Goal: Task Accomplishment & Management: Use online tool/utility

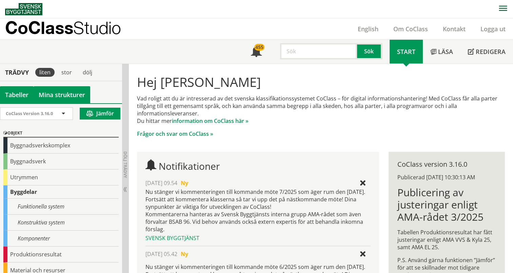
click at [55, 95] on link "Mina strukturer" at bounding box center [62, 94] width 57 height 17
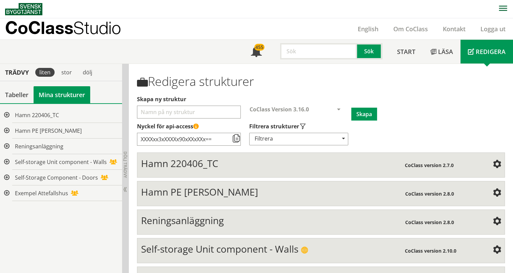
click at [7, 114] on div at bounding box center [6, 115] width 12 height 16
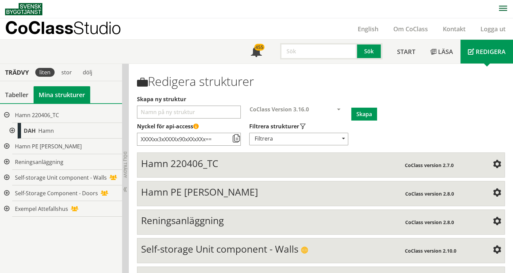
click at [13, 130] on div at bounding box center [11, 131] width 12 height 16
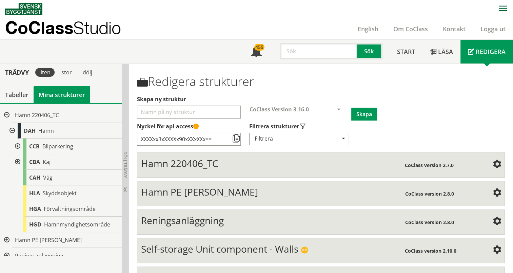
click at [13, 130] on div at bounding box center [11, 131] width 12 height 16
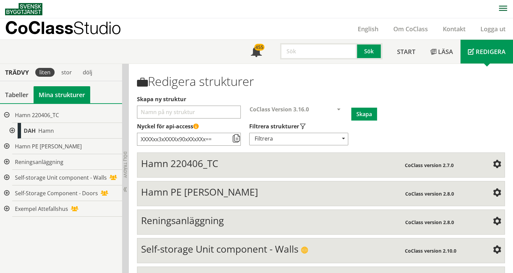
click at [8, 114] on div at bounding box center [6, 115] width 12 height 16
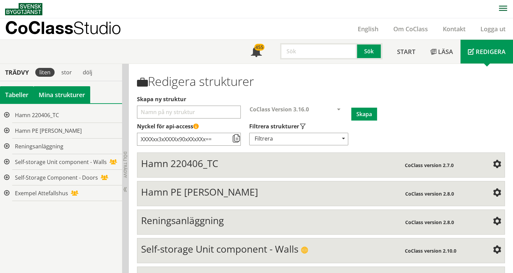
click at [14, 95] on div "Tabeller" at bounding box center [17, 94] width 34 height 17
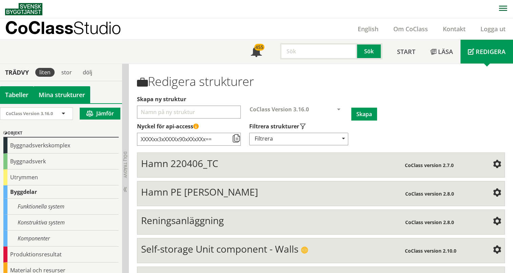
click at [62, 89] on link "Mina strukturer" at bounding box center [62, 94] width 57 height 17
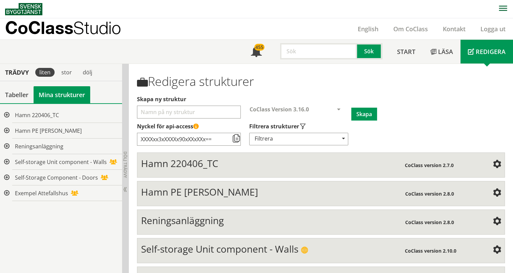
click at [9, 130] on div at bounding box center [6, 131] width 12 height 16
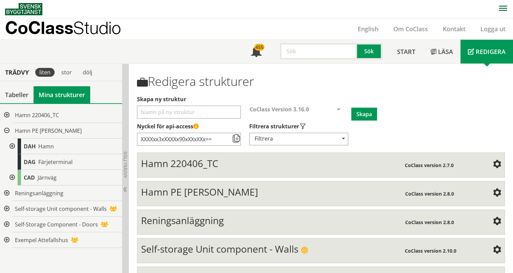
click at [6, 131] on div at bounding box center [6, 131] width 12 height 16
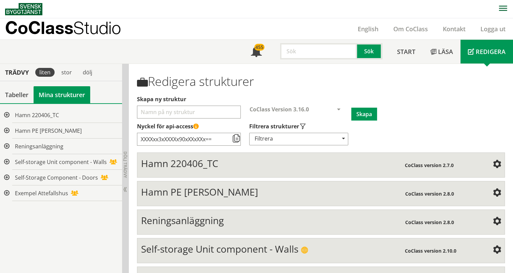
click at [5, 114] on div at bounding box center [6, 115] width 12 height 16
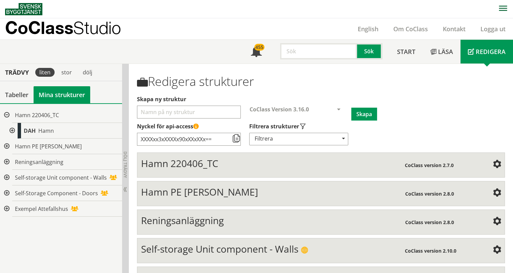
click at [13, 130] on div at bounding box center [11, 131] width 12 height 16
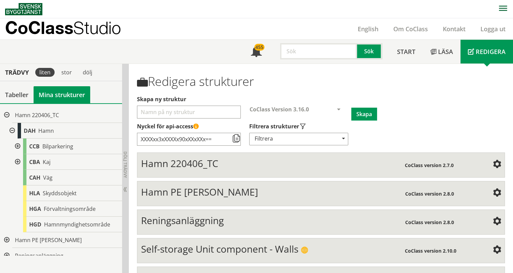
click at [18, 145] on div at bounding box center [17, 146] width 12 height 16
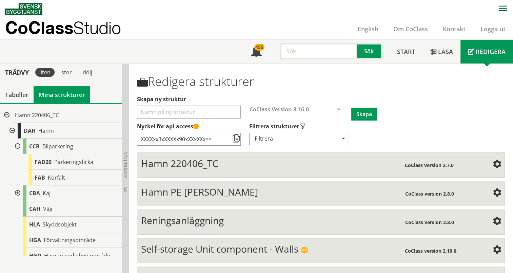
click at [17, 190] on div at bounding box center [17, 193] width 12 height 16
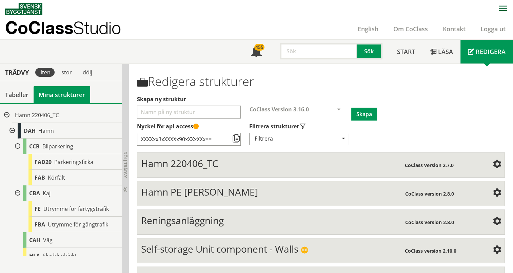
click at [18, 193] on div at bounding box center [17, 193] width 12 height 16
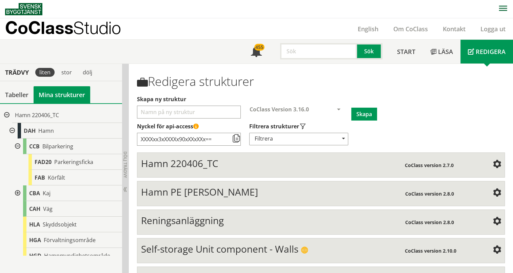
click at [18, 145] on div at bounding box center [17, 146] width 12 height 16
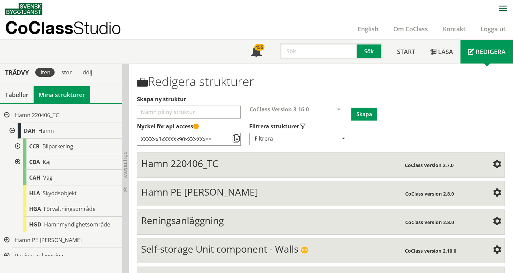
click at [12, 130] on div at bounding box center [11, 131] width 12 height 16
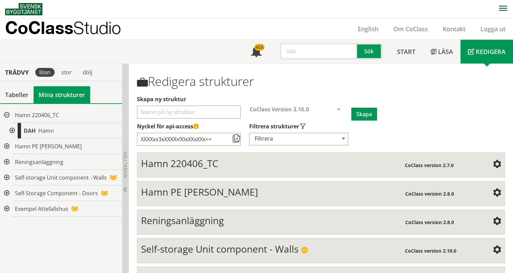
click at [4, 114] on div at bounding box center [6, 115] width 12 height 16
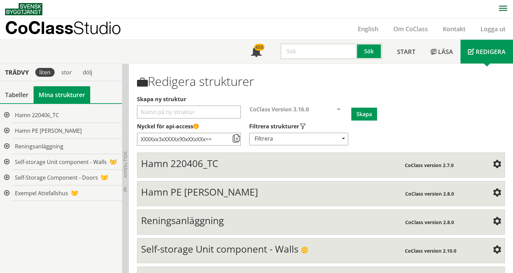
click at [176, 114] on input "Skapa ny struktur" at bounding box center [189, 111] width 104 height 13
type input "Stockholm [PERSON_NAME]"
click at [372, 115] on button "Skapa" at bounding box center [364, 113] width 26 height 13
click at [3, 115] on div at bounding box center [6, 115] width 12 height 16
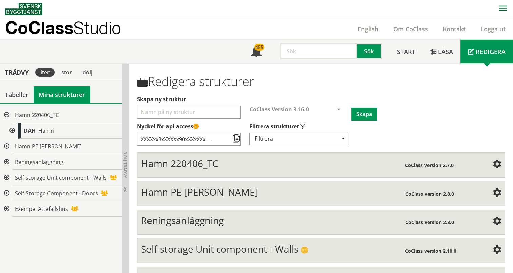
click at [8, 130] on div at bounding box center [11, 131] width 12 height 16
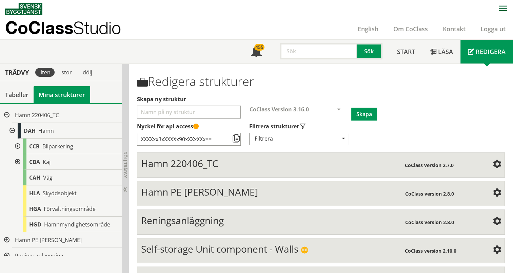
click at [19, 161] on div at bounding box center [17, 162] width 12 height 16
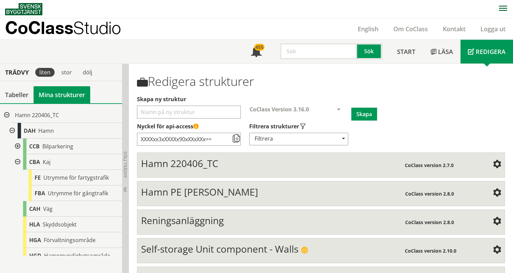
click at [16, 146] on div at bounding box center [17, 146] width 12 height 16
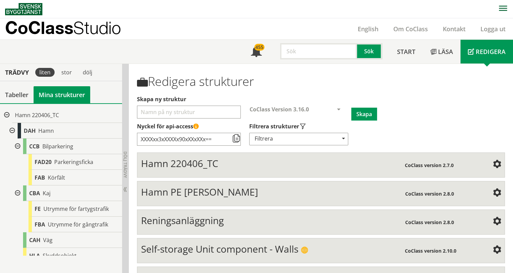
click at [11, 130] on div at bounding box center [11, 131] width 12 height 16
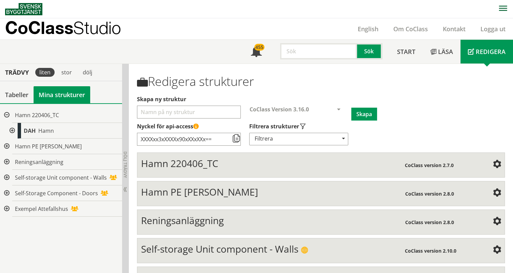
click at [5, 111] on div at bounding box center [6, 115] width 12 height 16
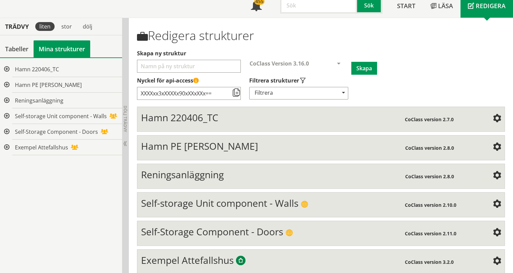
scroll to position [78, 0]
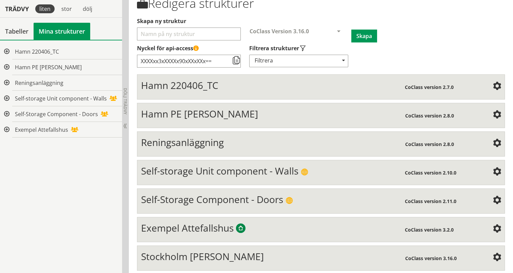
click at [344, 250] on div "Stockholm [PERSON_NAME]" at bounding box center [273, 257] width 264 height 14
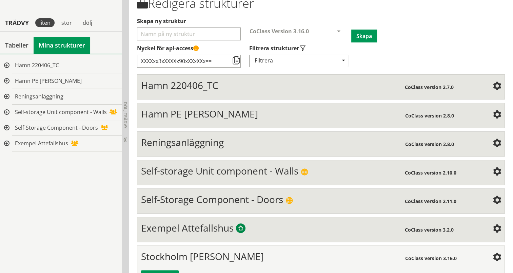
scroll to position [128, 0]
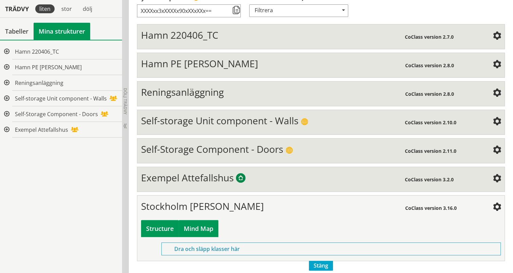
click at [196, 227] on div "Mind Map" at bounding box center [199, 228] width 40 height 17
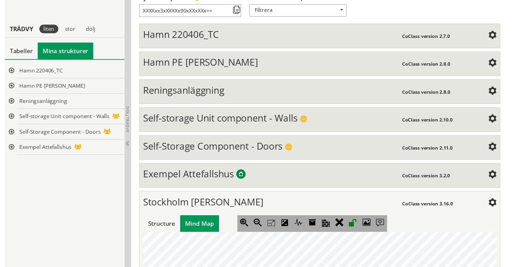
scroll to position [240, 0]
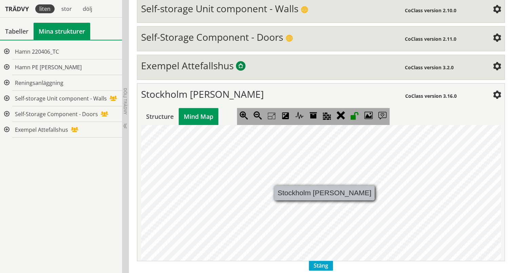
drag, startPoint x: 327, startPoint y: 194, endPoint x: 289, endPoint y: 190, distance: 37.8
click at [249, 188] on jmnodes "Stockholm [PERSON_NAME]" at bounding box center [321, 193] width 360 height 136
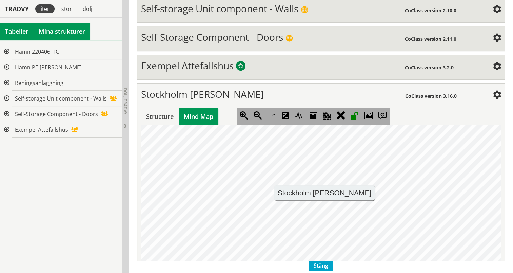
click at [24, 30] on div "Tabeller" at bounding box center [17, 31] width 34 height 17
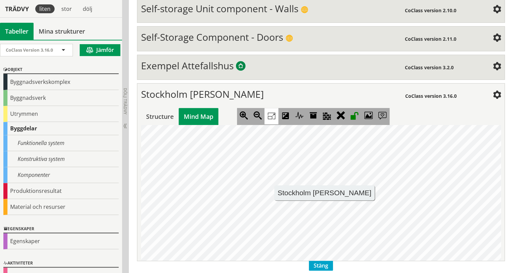
click at [274, 111] on icon at bounding box center [271, 116] width 14 height 16
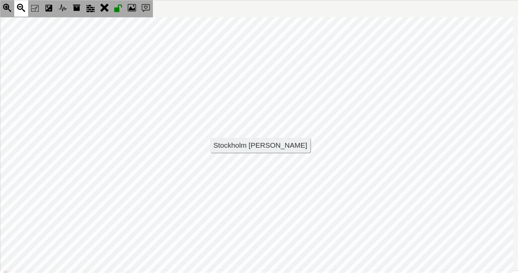
click at [19, 8] on icon at bounding box center [21, 8] width 14 height 16
click at [34, 8] on icon at bounding box center [35, 8] width 14 height 16
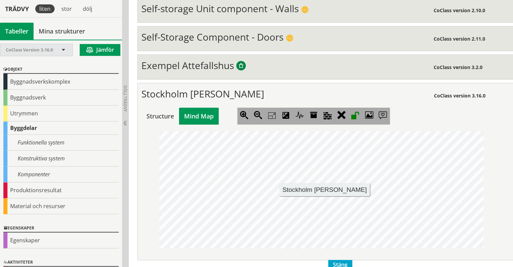
click at [57, 49] on div "CoClass Version 3.16.0" at bounding box center [33, 50] width 55 height 12
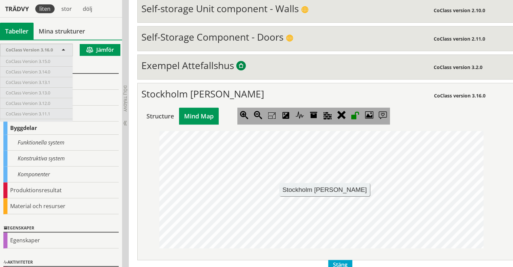
click at [95, 27] on div "Tabeller Mina strukturer" at bounding box center [61, 31] width 122 height 17
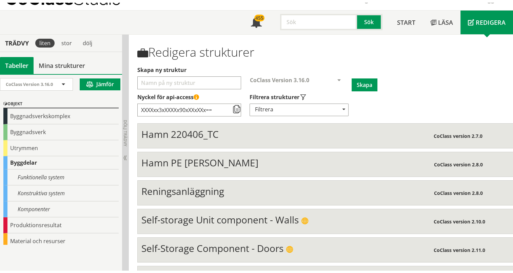
scroll to position [0, 0]
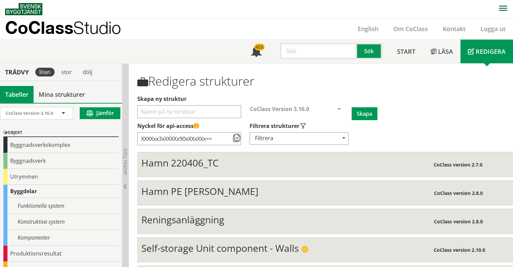
click at [173, 114] on input "Skapa ny struktur" at bounding box center [189, 111] width 104 height 13
click at [312, 53] on input "text" at bounding box center [318, 51] width 77 height 16
click at [370, 55] on button "Sök" at bounding box center [369, 51] width 25 height 16
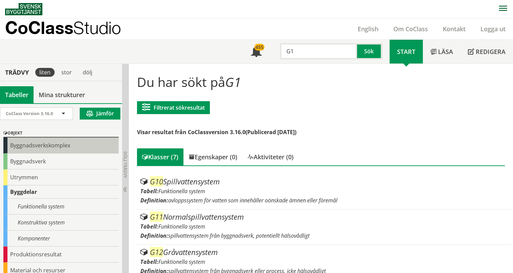
click at [39, 145] on div "Byggnadsverkskomplex" at bounding box center [60, 145] width 115 height 16
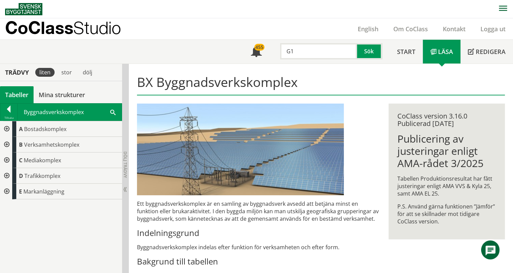
click at [6, 146] on div at bounding box center [6, 145] width 12 height 16
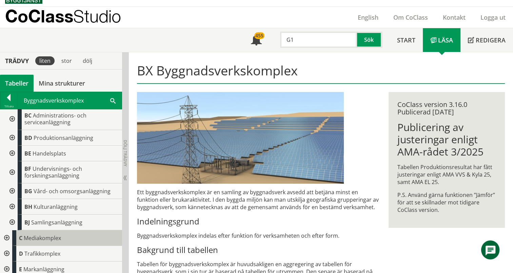
scroll to position [68, 0]
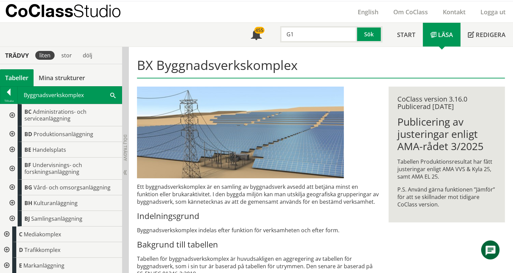
drag, startPoint x: 296, startPoint y: 38, endPoint x: 283, endPoint y: 37, distance: 12.3
click at [277, 40] on div "G1" at bounding box center [315, 34] width 77 height 16
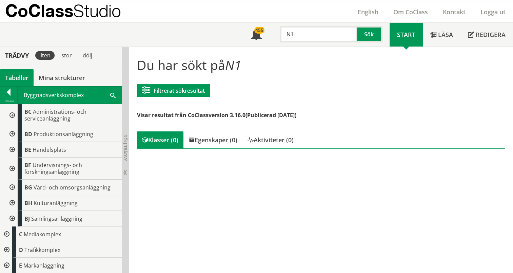
click at [306, 33] on input "N1" at bounding box center [318, 34] width 77 height 16
type input "N"
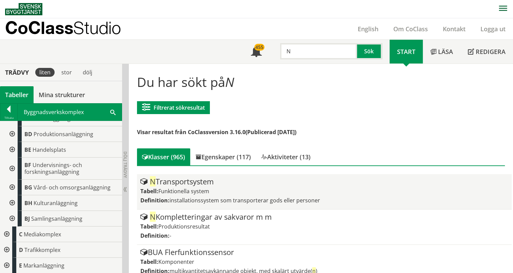
click at [177, 188] on span "Funktionella system" at bounding box center [183, 190] width 51 height 7
click at [186, 186] on div "N Transportsystem Tabell: Funktionella system Definition: installationssystem s…" at bounding box center [324, 191] width 368 height 28
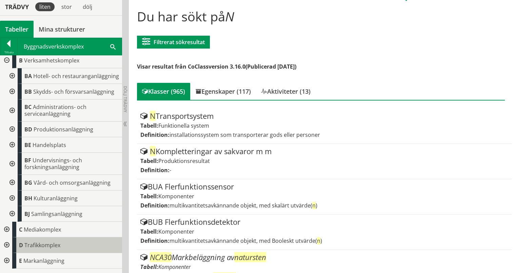
scroll to position [68, 0]
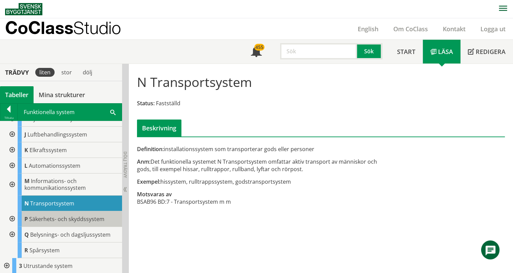
scroll to position [88, 0]
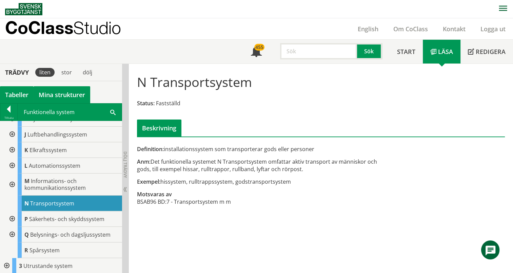
click at [58, 96] on link "Mina strukturer" at bounding box center [62, 94] width 57 height 17
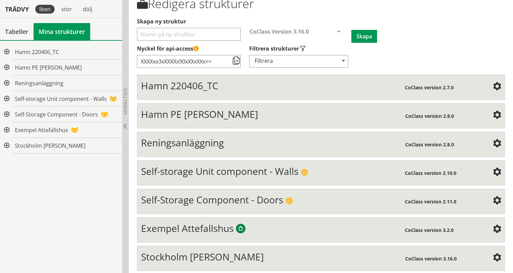
scroll to position [78, 0]
click at [313, 255] on div "Stockholm Norvik Hamn" at bounding box center [273, 257] width 264 height 14
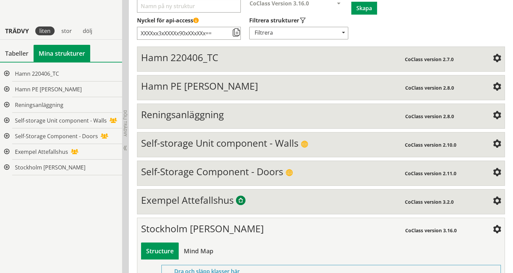
scroll to position [128, 0]
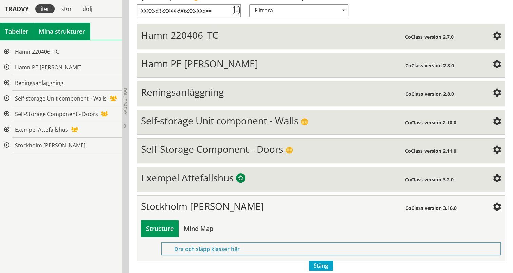
click at [16, 34] on div "Tabeller" at bounding box center [17, 31] width 34 height 17
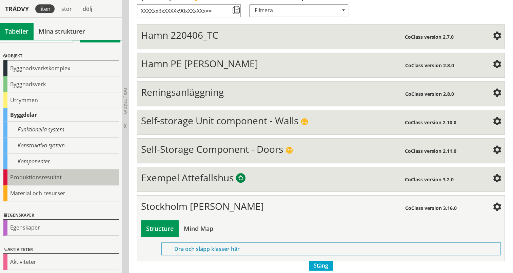
scroll to position [0, 0]
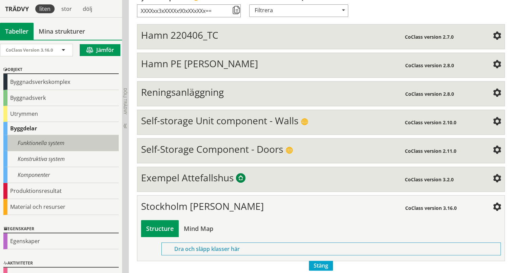
click at [54, 137] on div "Funktionella system" at bounding box center [60, 143] width 115 height 16
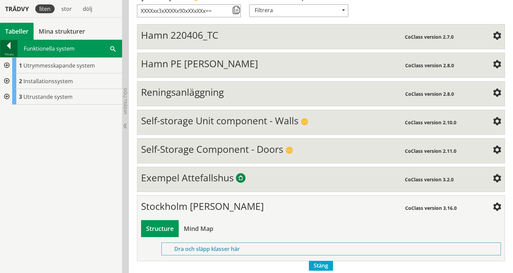
click at [8, 50] on div at bounding box center [8, 46] width 17 height 9
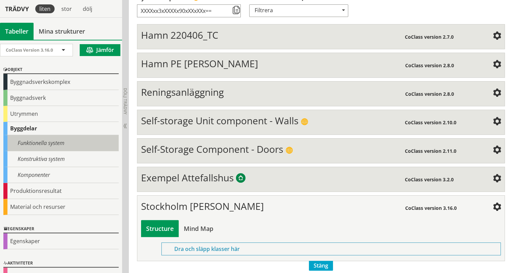
click at [33, 140] on div "Funktionella system" at bounding box center [60, 143] width 115 height 16
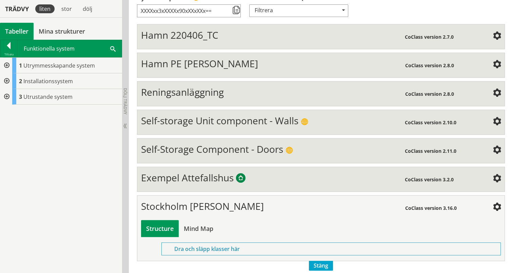
click at [4, 61] on div at bounding box center [6, 66] width 12 height 16
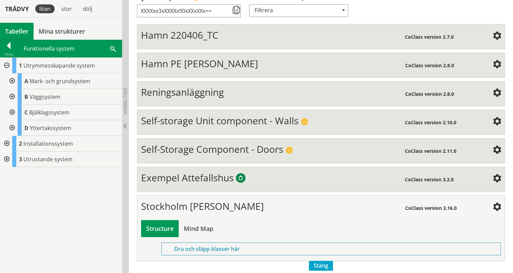
click at [4, 61] on div at bounding box center [6, 66] width 12 height 16
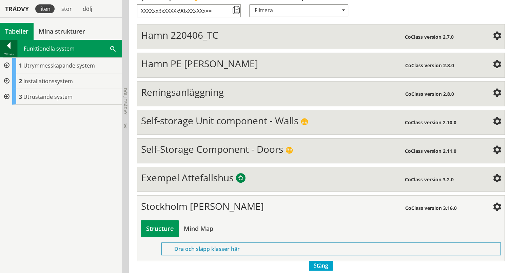
click at [11, 53] on div "Tillbaka" at bounding box center [8, 54] width 17 height 5
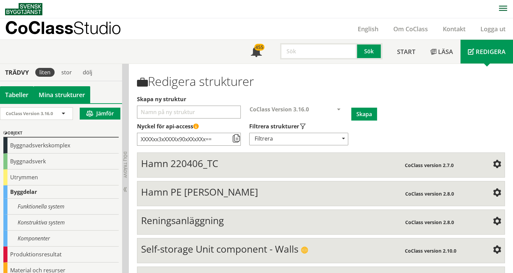
click at [59, 92] on link "Mina strukturer" at bounding box center [62, 94] width 57 height 17
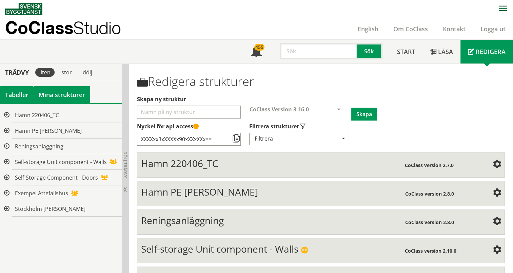
click at [23, 94] on div "Tabeller" at bounding box center [17, 94] width 34 height 17
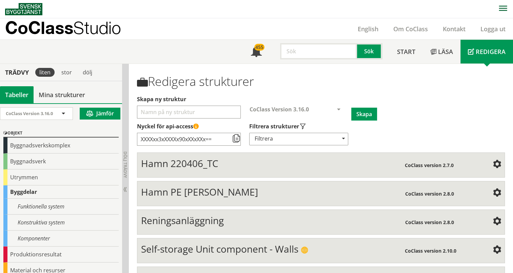
click at [320, 54] on input "text" at bounding box center [318, 51] width 77 height 16
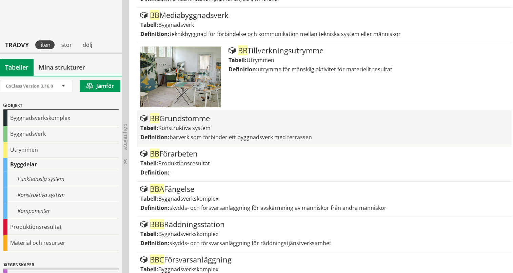
scroll to position [237, 0]
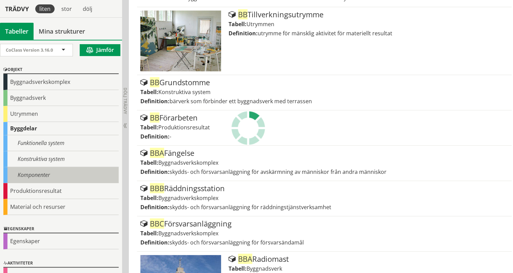
click at [37, 174] on div "Komponenter" at bounding box center [60, 175] width 115 height 16
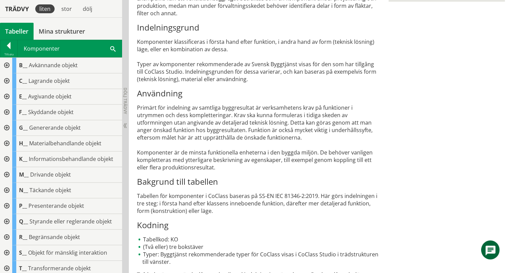
click at [5, 64] on div at bounding box center [6, 66] width 12 height 16
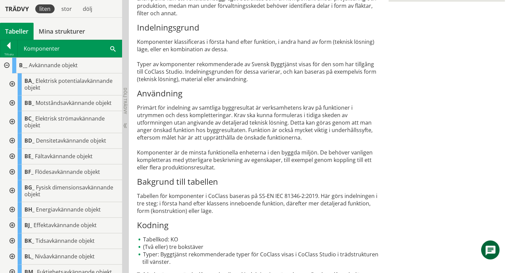
click at [10, 102] on div at bounding box center [11, 103] width 12 height 16
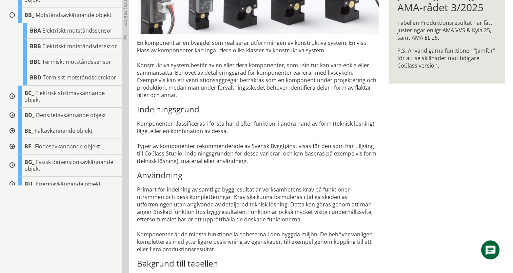
scroll to position [68, 0]
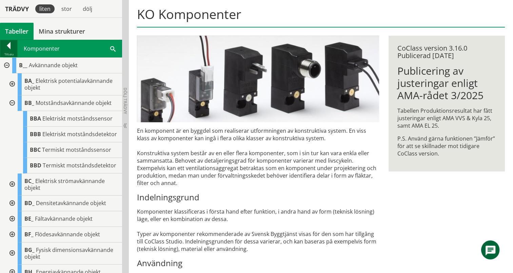
click at [5, 44] on div at bounding box center [8, 46] width 17 height 9
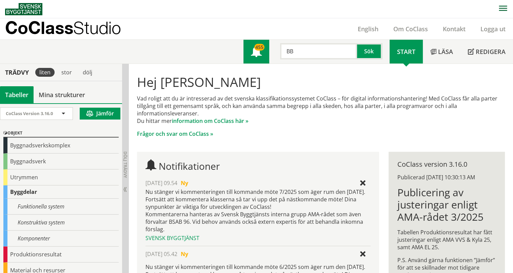
drag, startPoint x: 318, startPoint y: 48, endPoint x: 266, endPoint y: 51, distance: 51.6
click at [266, 51] on div "Meny 455 BB Sök" at bounding box center [316, 52] width 146 height 24
type input "UQA"
click at [362, 52] on button "Sök" at bounding box center [369, 51] width 25 height 16
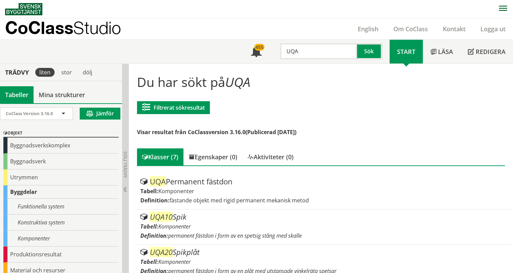
scroll to position [34, 0]
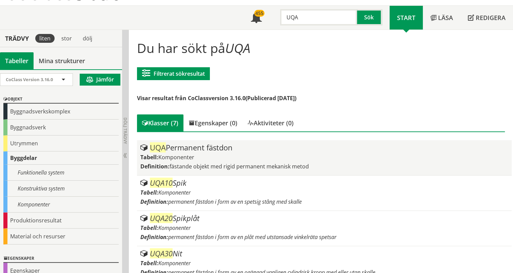
click at [197, 151] on div "UQA Permanent fästdon" at bounding box center [324, 147] width 368 height 8
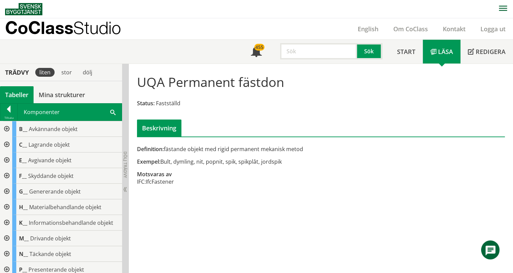
click at [299, 50] on input "text" at bounding box center [318, 51] width 77 height 16
click at [373, 47] on button "Sök" at bounding box center [369, 51] width 25 height 16
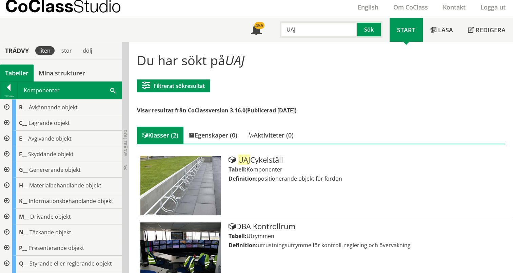
scroll to position [32, 0]
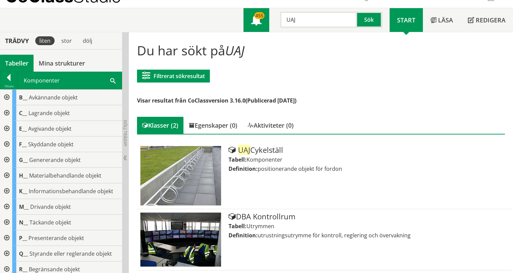
drag, startPoint x: 309, startPoint y: 19, endPoint x: 225, endPoint y: 20, distance: 84.4
click at [251, 22] on div "Meny 455 UAJ Sök" at bounding box center [316, 20] width 146 height 24
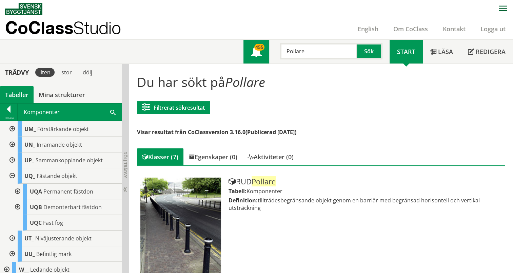
drag, startPoint x: 322, startPoint y: 55, endPoint x: 248, endPoint y: 55, distance: 73.2
click at [248, 55] on div "Meny 455 Pollare Sök" at bounding box center [316, 52] width 146 height 24
type input "FNB"
